Goal: Transaction & Acquisition: Purchase product/service

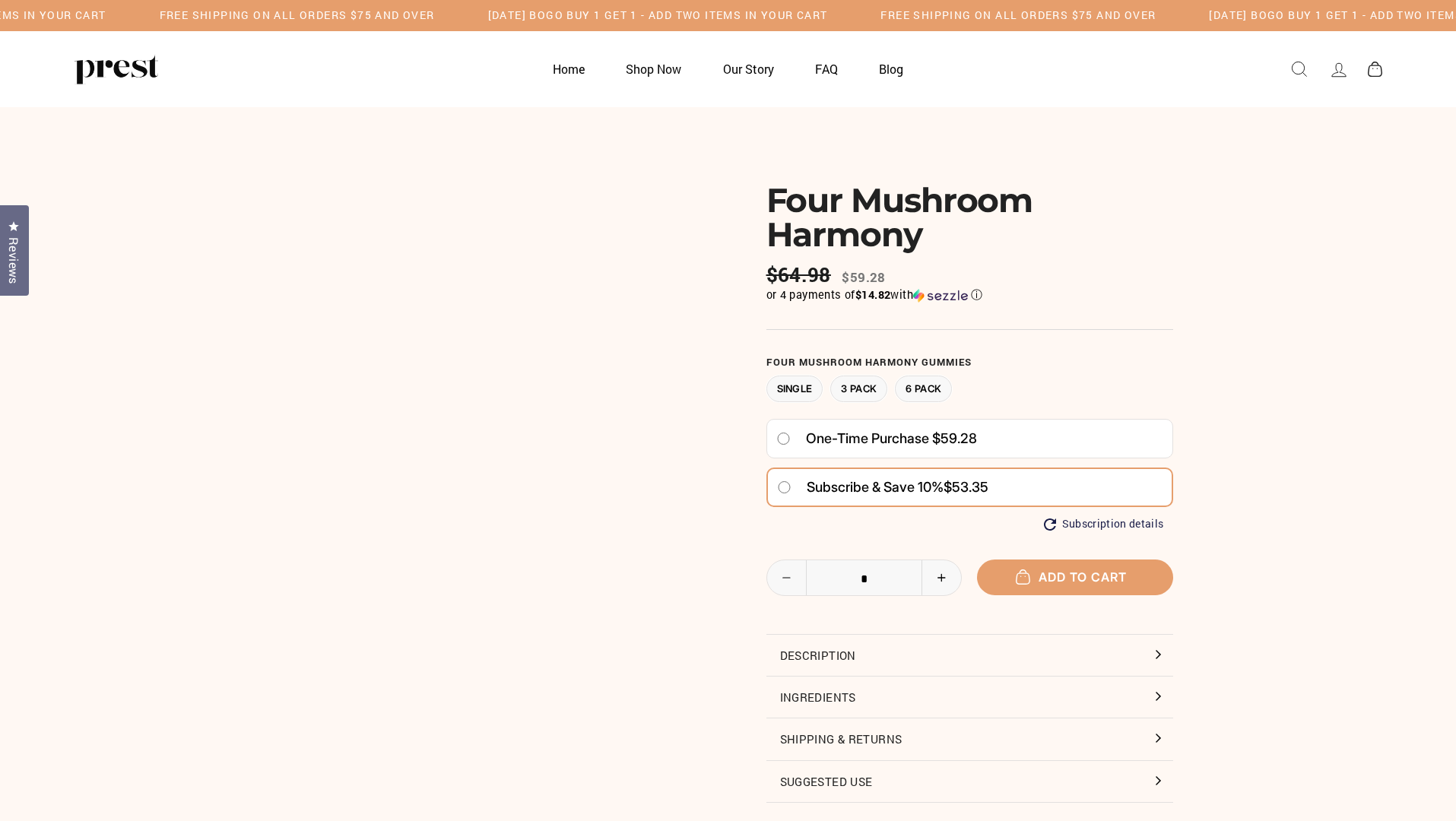
click at [879, 495] on span "Subscribe & save 10%" at bounding box center [875, 487] width 137 height 16
click at [1074, 585] on span "Add to cart" at bounding box center [1075, 576] width 103 height 15
